Goal: Transaction & Acquisition: Book appointment/travel/reservation

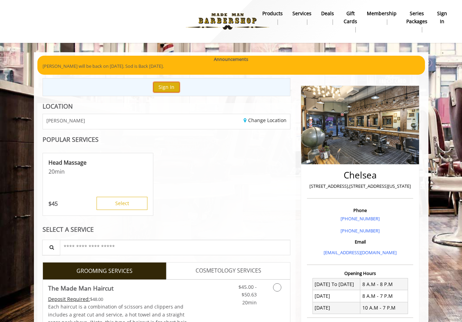
click at [162, 87] on button "Sign In" at bounding box center [166, 87] width 26 height 10
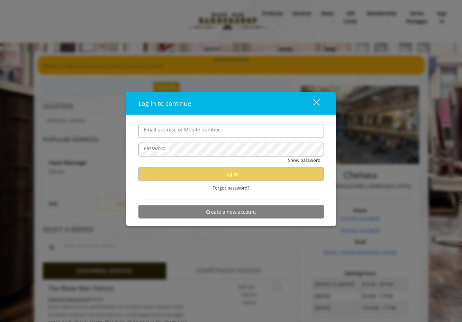
click at [116, 109] on div "Log in to continue close Email address or Mobile number Password Show password …" at bounding box center [231, 161] width 462 height 322
click at [114, 94] on div "Log in to continue close Email address or Mobile number Password Show password …" at bounding box center [231, 161] width 462 height 322
click at [317, 106] on div "close" at bounding box center [312, 103] width 14 height 10
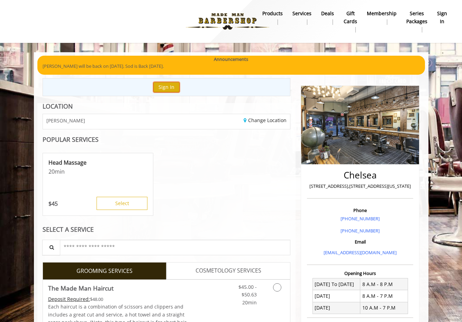
click at [161, 83] on button "Sign In" at bounding box center [166, 87] width 26 height 10
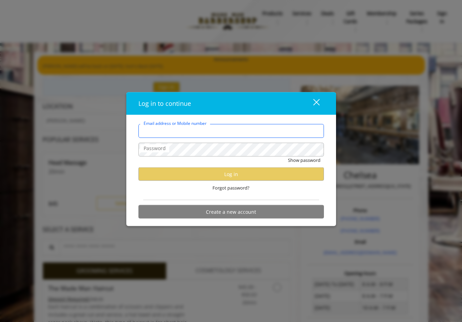
click at [175, 130] on input "Email address or Mobile number" at bounding box center [232, 131] width 186 height 14
type input "**********"
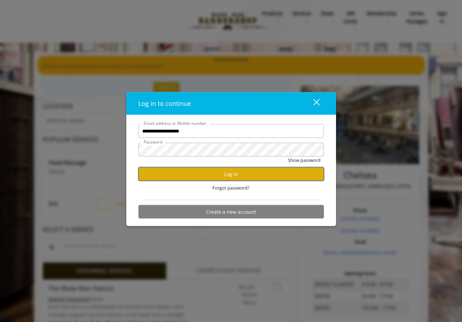
click at [202, 175] on button "Log in" at bounding box center [232, 175] width 186 height 14
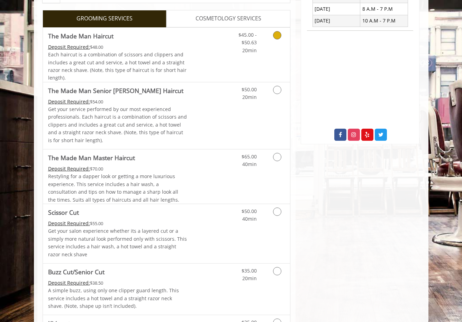
scroll to position [287, 0]
click at [189, 61] on link "Discounted Price" at bounding box center [207, 55] width 41 height 54
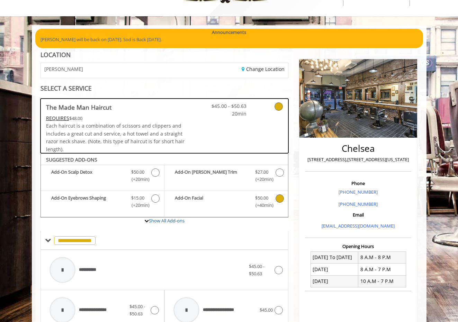
scroll to position [0, 0]
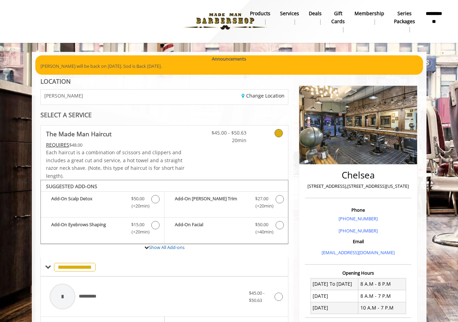
click at [146, 151] on span "Each haircut is a combination of scissors and clippers and includes a great cut…" at bounding box center [115, 164] width 139 height 30
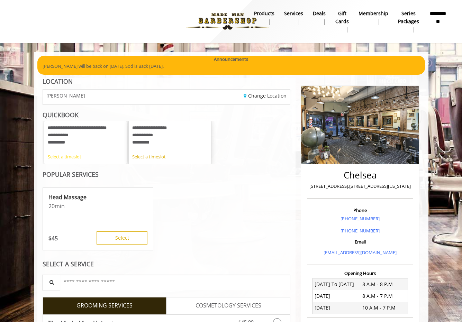
click at [72, 160] on div "Select a timeslot" at bounding box center [85, 156] width 75 height 7
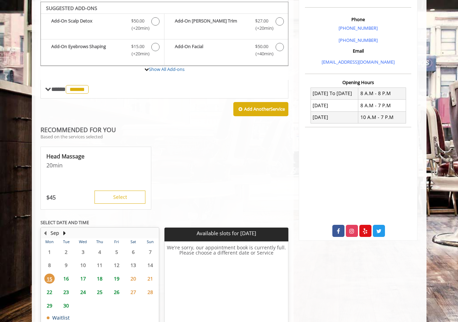
scroll to position [238, 0]
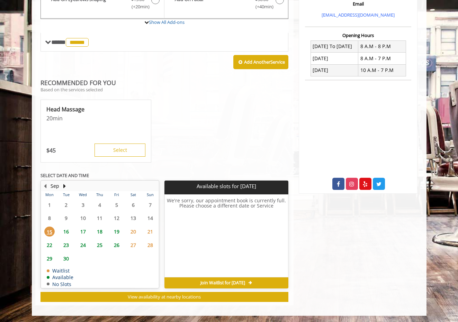
click at [70, 229] on span "16" at bounding box center [66, 232] width 10 height 10
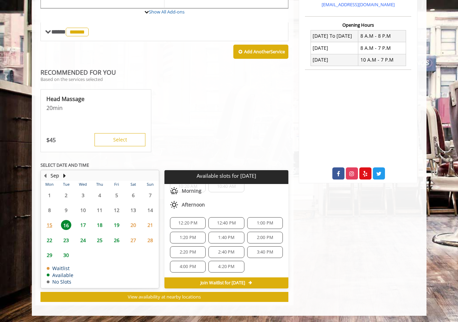
scroll to position [38, 0]
click at [194, 265] on span "4:00 PM" at bounding box center [188, 267] width 16 height 6
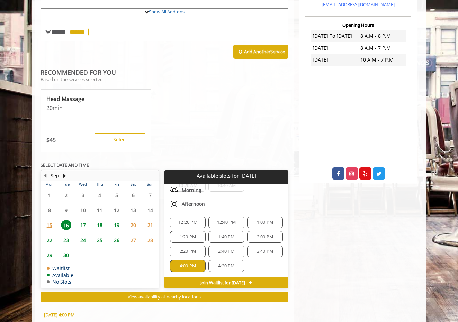
scroll to position [374, 0]
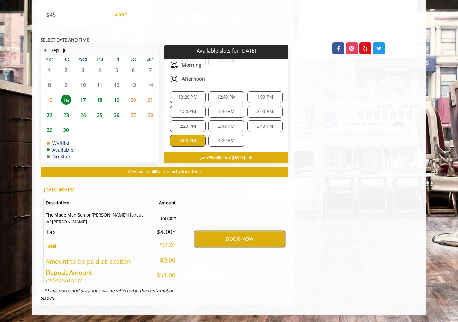
click at [206, 242] on button "BOOK NOW" at bounding box center [240, 239] width 90 height 16
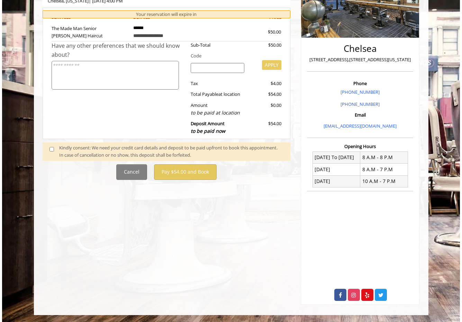
scroll to position [0, 0]
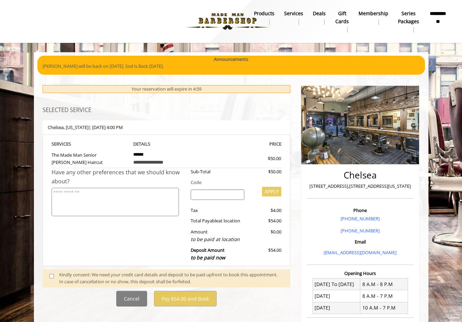
click at [215, 195] on input "search" at bounding box center [218, 195] width 54 height 10
click at [130, 195] on textarea at bounding box center [115, 202] width 127 height 29
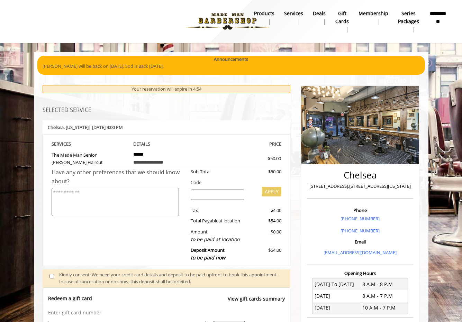
scroll to position [65, 0]
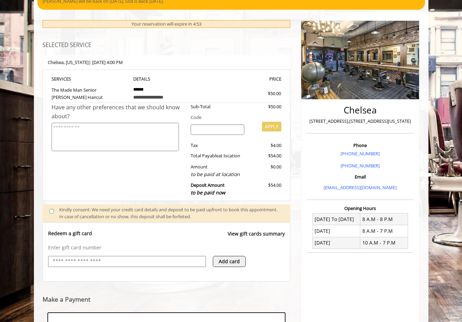
click at [74, 264] on input "text" at bounding box center [127, 262] width 150 height 8
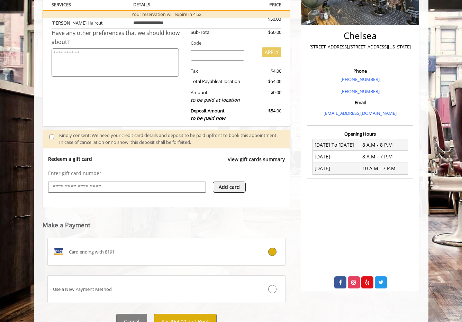
scroll to position [140, 0]
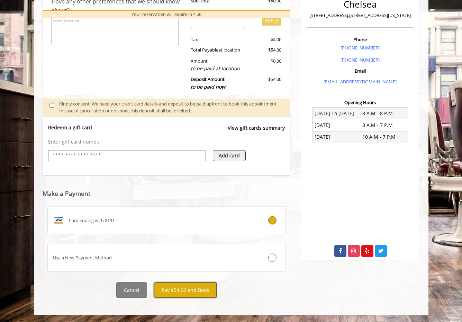
click at [187, 291] on button "Pay $54.00 and Book" at bounding box center [185, 291] width 63 height 16
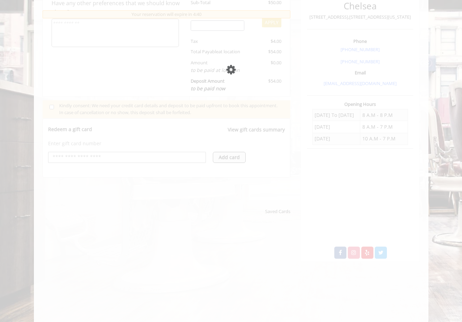
scroll to position [172, 0]
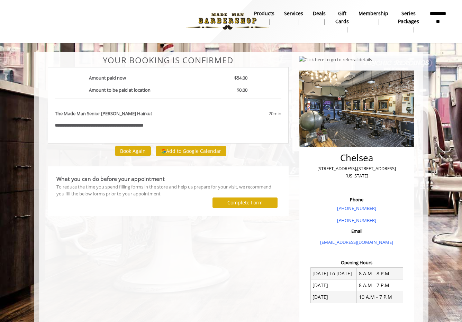
click at [439, 18] on b "**********" at bounding box center [438, 18] width 18 height 16
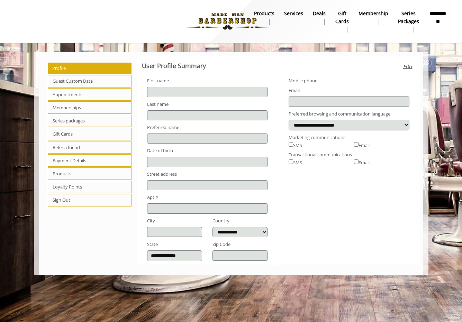
type input "****"
type input "*******"
select select "***"
type input "**********"
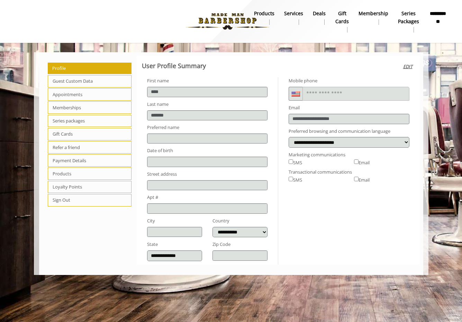
click at [82, 96] on span "Appointments" at bounding box center [90, 94] width 84 height 12
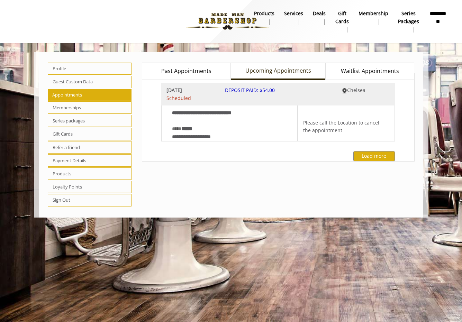
click at [207, 70] on span "Past Appointments" at bounding box center [186, 71] width 50 height 9
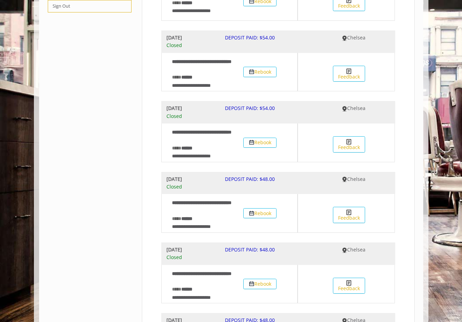
scroll to position [203, 0]
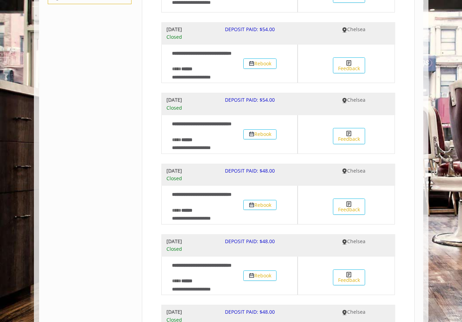
click at [141, 115] on div "**********" at bounding box center [278, 229] width 283 height 752
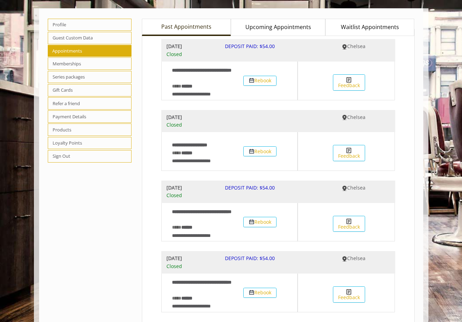
scroll to position [36, 0]
